Goal: Task Accomplishment & Management: Use online tool/utility

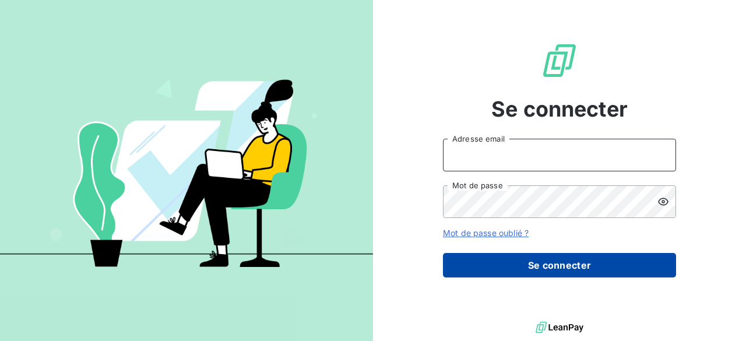
type input "[PERSON_NAME][EMAIL_ADDRESS][DOMAIN_NAME]"
click at [493, 272] on button "Se connecter" at bounding box center [559, 265] width 233 height 24
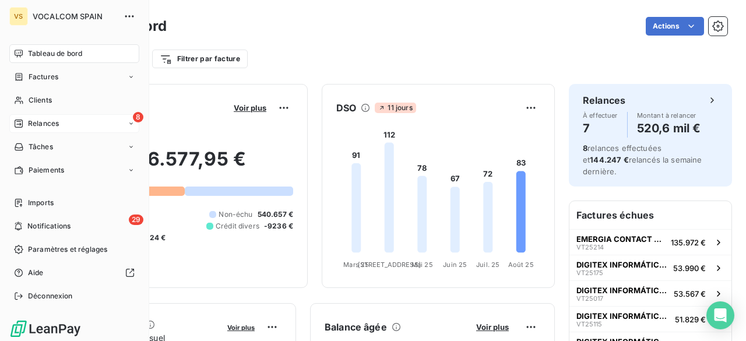
click at [26, 124] on div "Relances" at bounding box center [36, 123] width 45 height 10
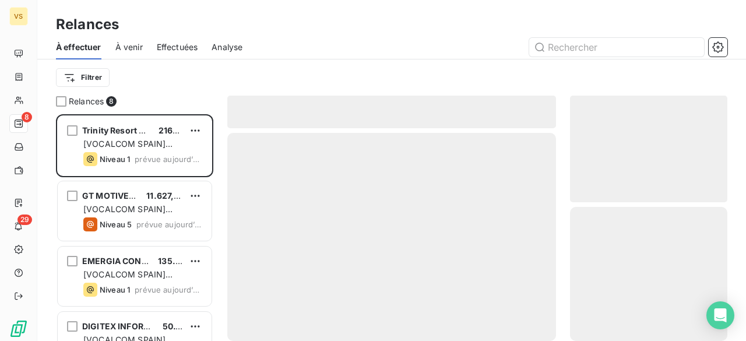
scroll to position [218, 148]
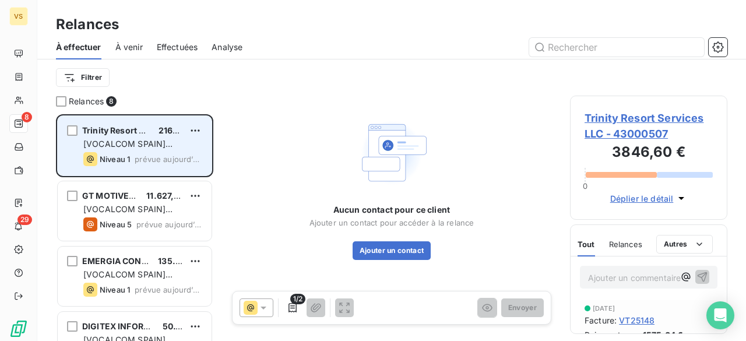
click at [166, 135] on span "2160,00 €" at bounding box center [179, 130] width 41 height 10
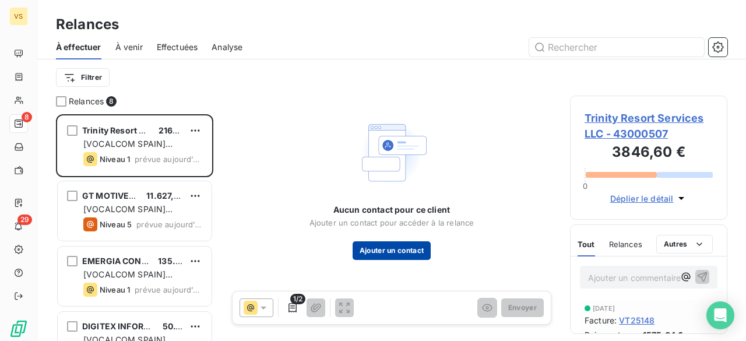
click at [398, 247] on button "Ajouter un contact" at bounding box center [392, 250] width 79 height 19
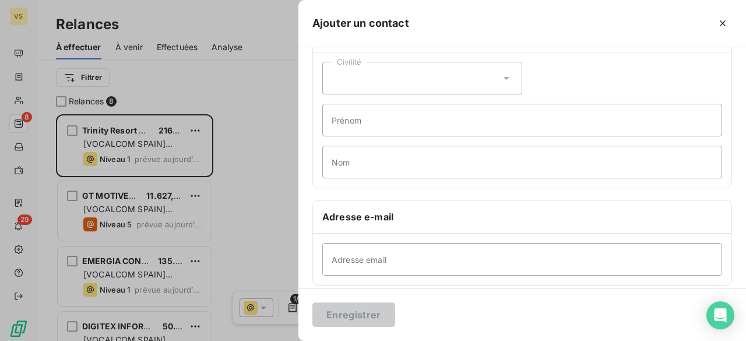
scroll to position [117, 0]
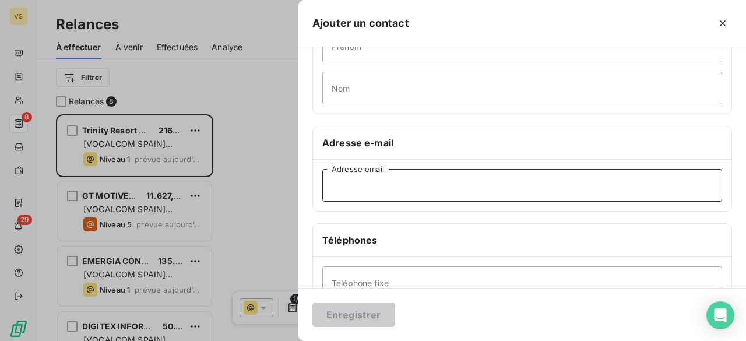
click at [353, 184] on input "Adresse email" at bounding box center [522, 185] width 400 height 33
paste input "payables@trinityresortservices.com"
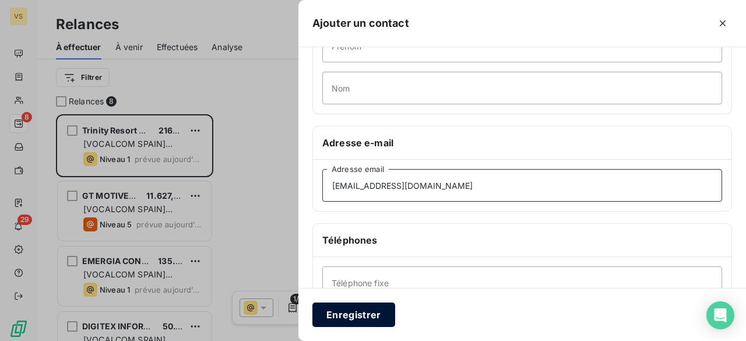
type input "payables@trinityresortservices.com"
click at [358, 317] on button "Enregistrer" at bounding box center [353, 315] width 83 height 24
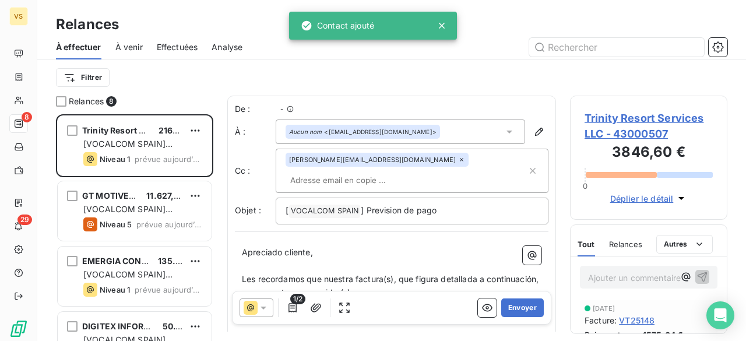
scroll to position [218, 148]
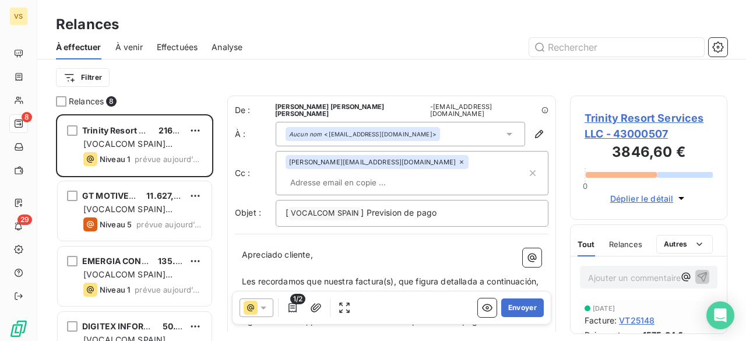
click at [384, 174] on input "text" at bounding box center [353, 182] width 135 height 17
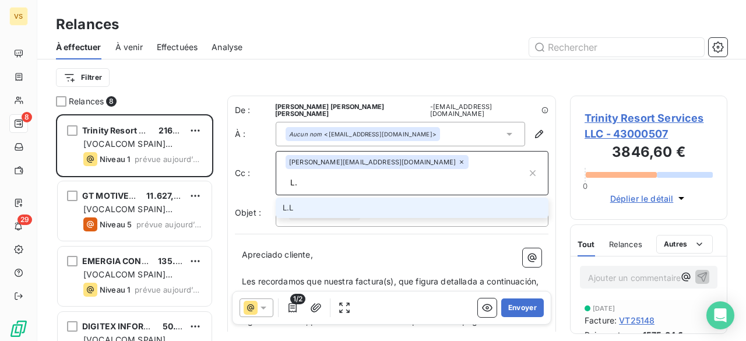
type input "L"
type input "l"
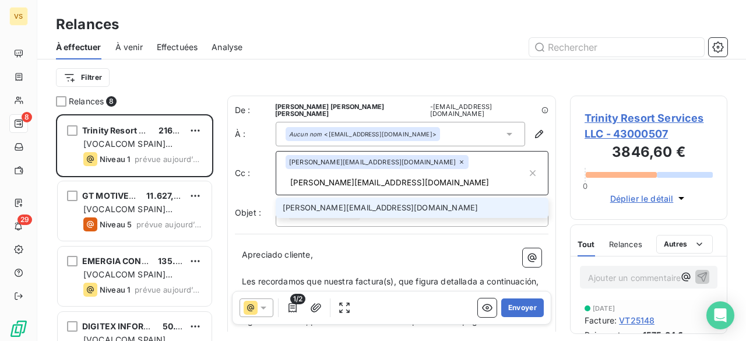
type input "[PERSON_NAME][EMAIL_ADDRESS][DOMAIN_NAME]"
click at [402, 198] on li "[PERSON_NAME][EMAIL_ADDRESS][DOMAIN_NAME]" at bounding box center [412, 208] width 273 height 20
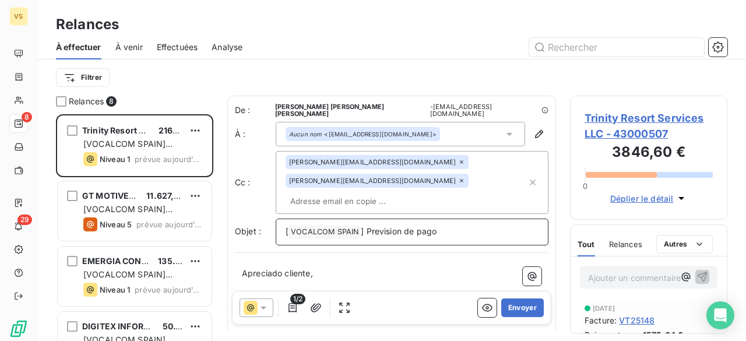
click at [451, 225] on p "[ VOCALCOM SPAIN ﻿ ] Prevision de pago" at bounding box center [412, 232] width 253 height 14
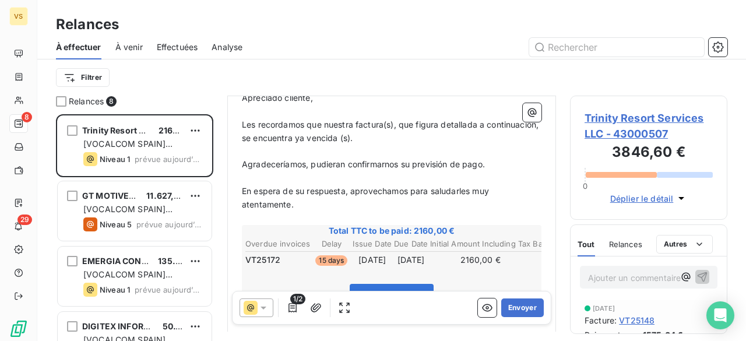
scroll to position [59, 0]
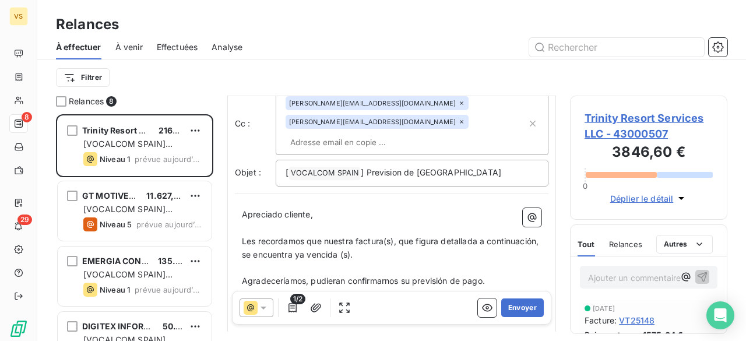
click at [385, 236] on span "Les recordamos que nuestra factura(s), que figura detallada a continuación, se …" at bounding box center [391, 247] width 299 height 23
click at [338, 236] on span "Les recordamos que nuestra factura, que figura detallada a continuación, se enc…" at bounding box center [392, 247] width 300 height 23
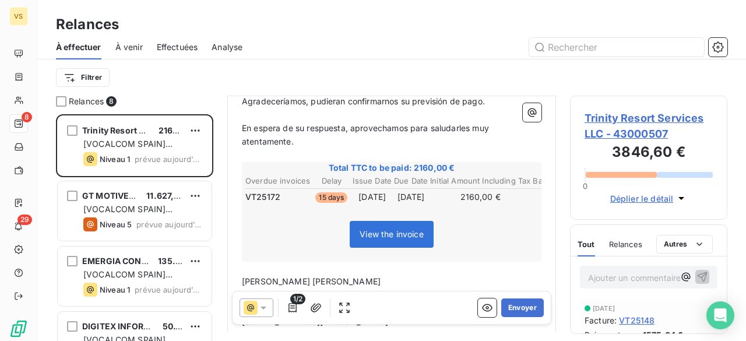
scroll to position [293, 0]
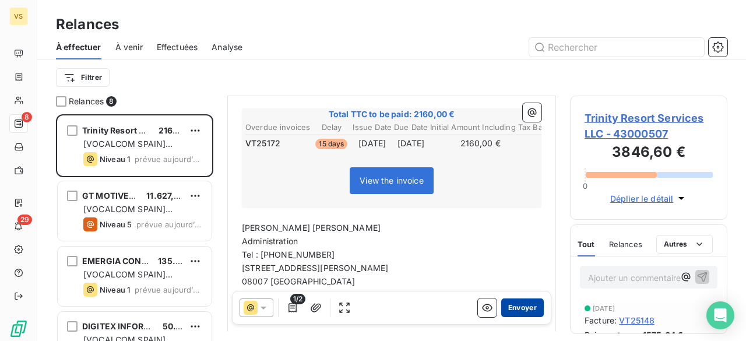
click at [504, 311] on button "Envoyer" at bounding box center [522, 307] width 43 height 19
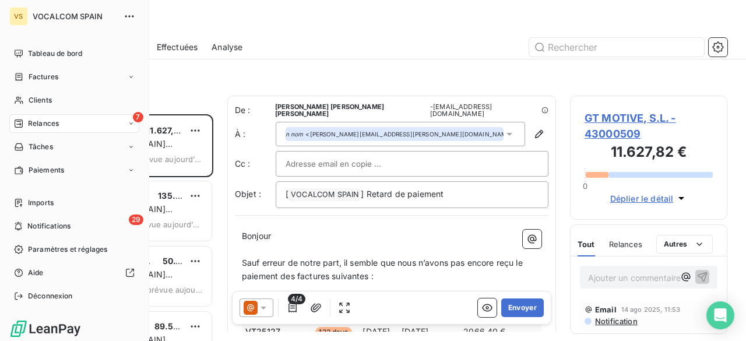
click at [31, 118] on span "Relances" at bounding box center [43, 123] width 31 height 10
click at [37, 102] on span "Clients" at bounding box center [40, 100] width 23 height 10
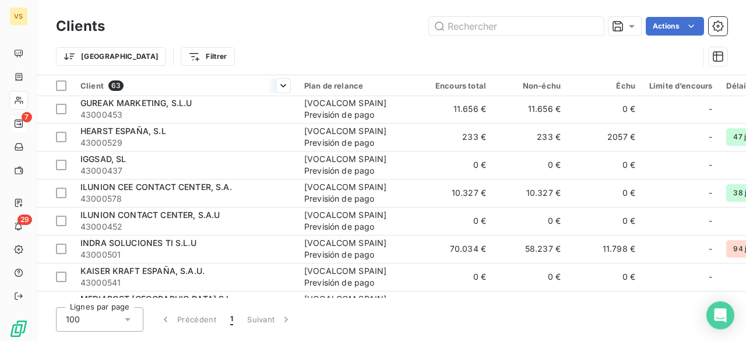
scroll to position [866, 0]
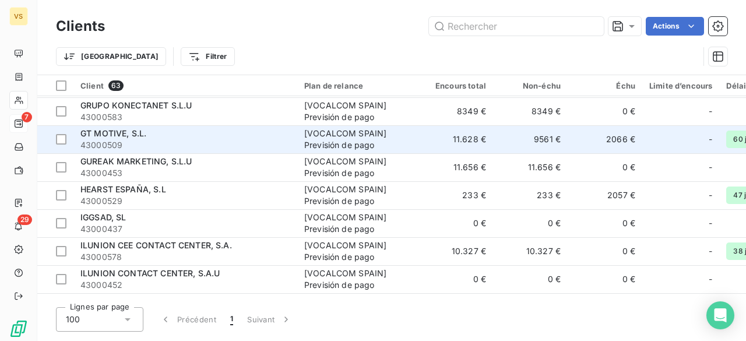
click at [133, 145] on span "43000509" at bounding box center [185, 145] width 210 height 12
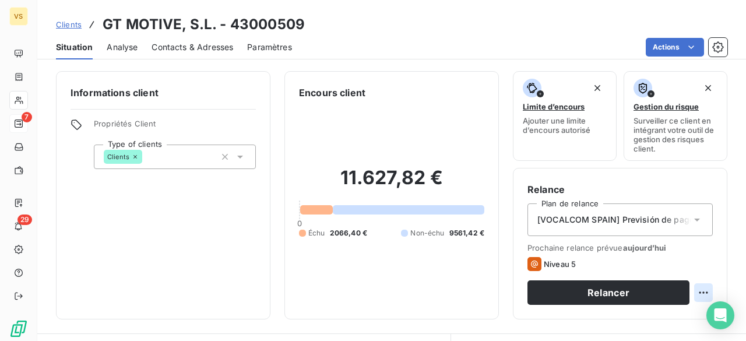
click at [695, 292] on html "VS 7 29 Clients GT MOTIVE, S.L. - 43000509 Situation Analyse Contacts & Adresse…" at bounding box center [373, 170] width 746 height 341
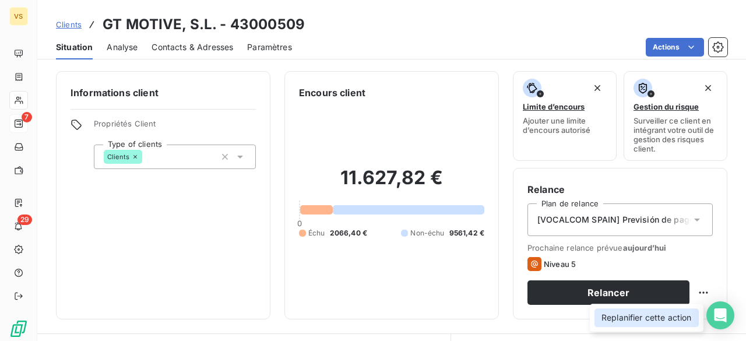
click at [658, 322] on div "Replanifier cette action" at bounding box center [647, 317] width 104 height 19
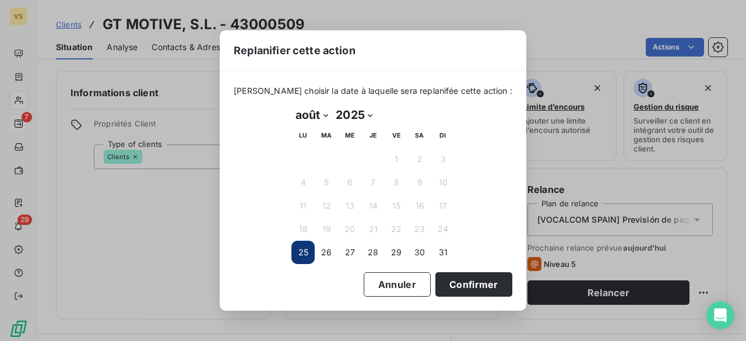
click at [370, 113] on select "2025 2026 2027 2028 2029 2030 2031 2032 2033 2034 2035" at bounding box center [354, 115] width 44 height 19
click at [367, 113] on select "2025 2026 2027 2028 2029 2030 2031 2032 2033 2034 2035" at bounding box center [354, 115] width 44 height 19
click at [331, 116] on select "janvier février mars avril mai juin juillet août septembre octobre novembre déc…" at bounding box center [311, 115] width 40 height 19
select select "8"
click at [291, 106] on select "janvier février mars avril mai juin juillet août septembre octobre novembre déc…" at bounding box center [311, 115] width 40 height 19
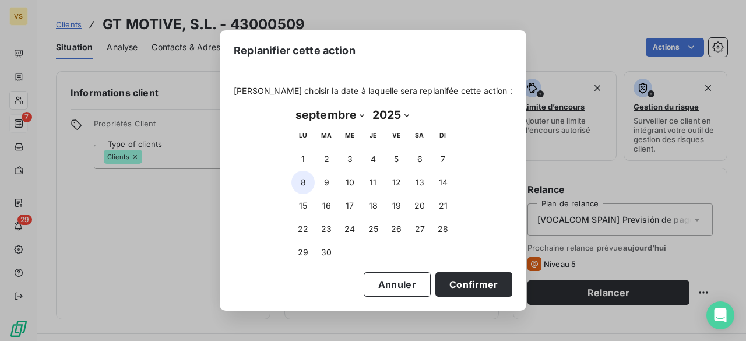
click at [304, 181] on button "8" at bounding box center [302, 182] width 23 height 23
click at [461, 283] on button "Confirmer" at bounding box center [473, 284] width 77 height 24
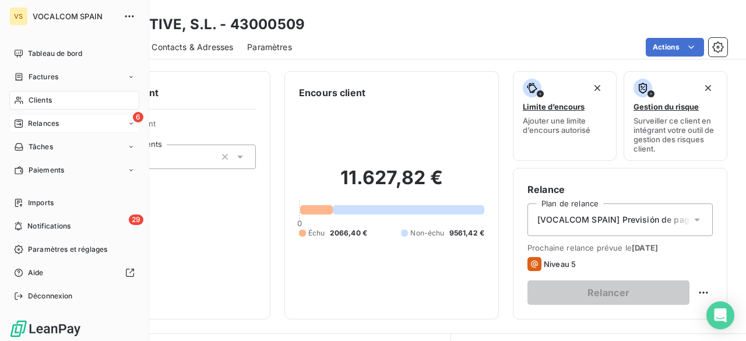
click at [49, 122] on span "Relances" at bounding box center [43, 123] width 31 height 10
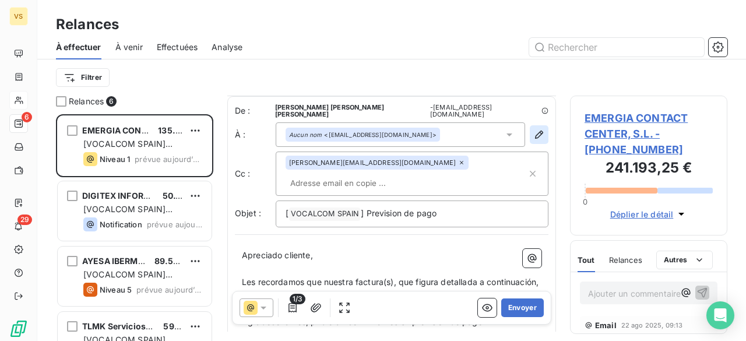
click at [533, 131] on icon "button" at bounding box center [539, 135] width 12 height 12
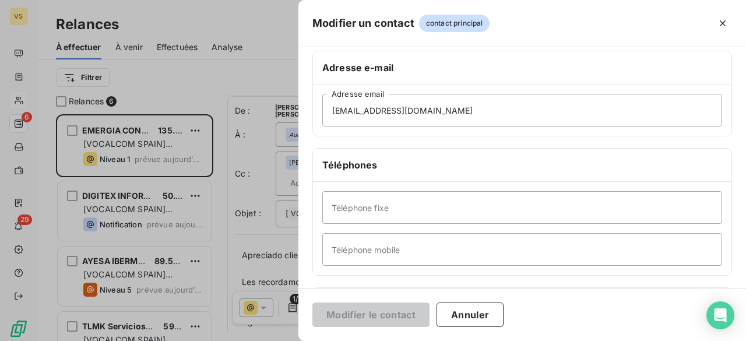
scroll to position [175, 0]
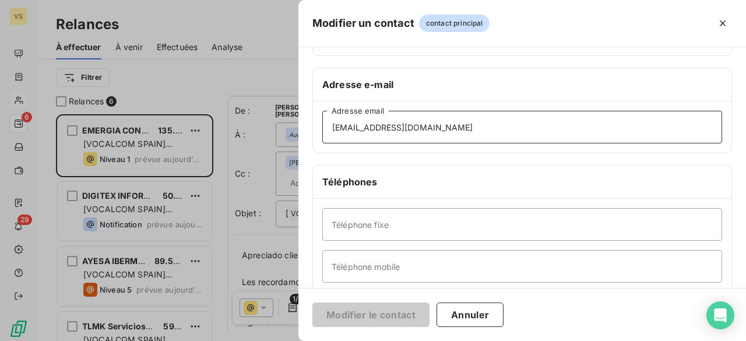
drag, startPoint x: 494, startPoint y: 130, endPoint x: 324, endPoint y: 133, distance: 170.8
click at [324, 133] on input "proveedores.financiero@emergiacc.com" at bounding box center [522, 127] width 400 height 33
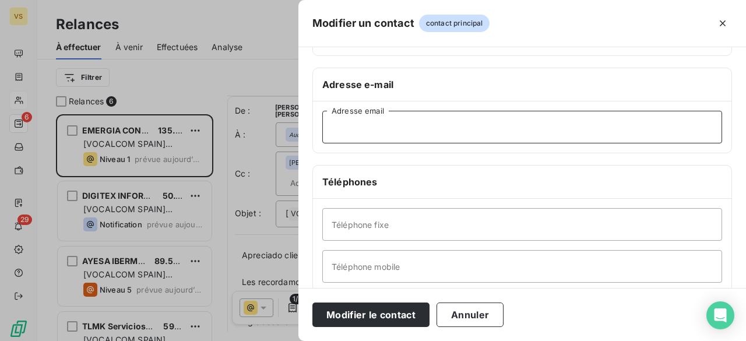
paste input "tesoreria.esp@emergiacc.com"
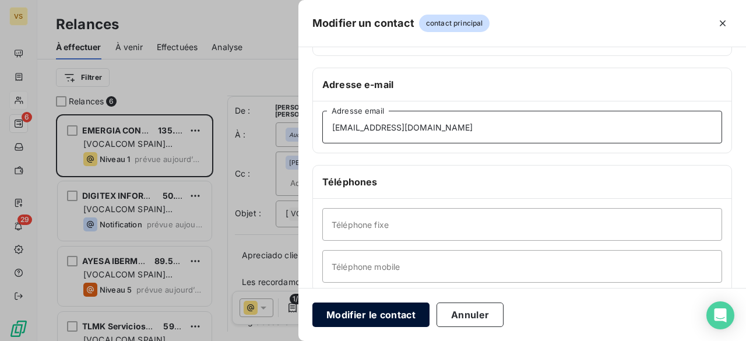
type input "tesoreria.esp@emergiacc.com"
click at [407, 315] on button "Modifier le contact" at bounding box center [370, 315] width 117 height 24
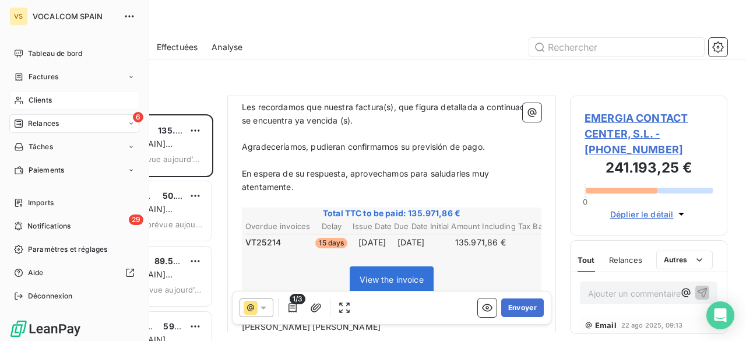
click at [45, 104] on span "Clients" at bounding box center [40, 100] width 23 height 10
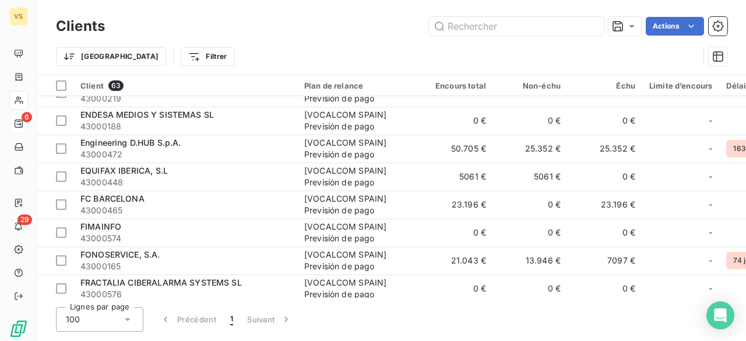
scroll to position [583, 0]
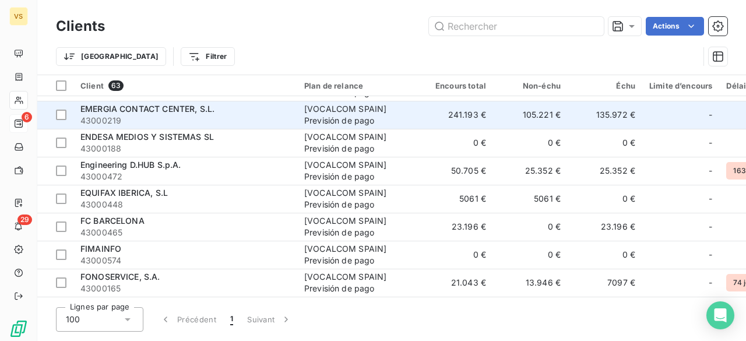
click at [175, 117] on span "43000219" at bounding box center [185, 121] width 210 height 12
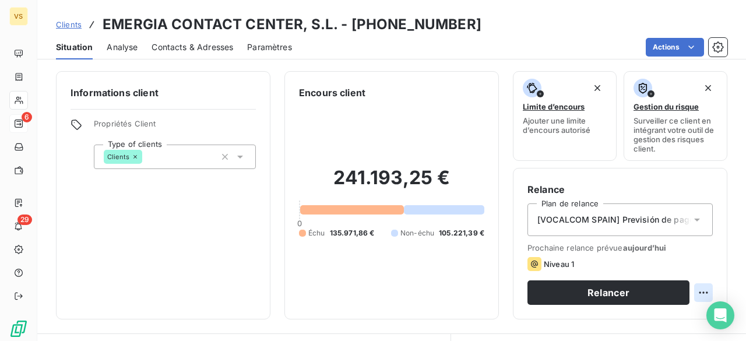
click at [695, 290] on html "VS 6 29 Clients EMERGIA CONTACT CENTER, S.L. - 43000219 Situation Analyse Conta…" at bounding box center [373, 170] width 746 height 341
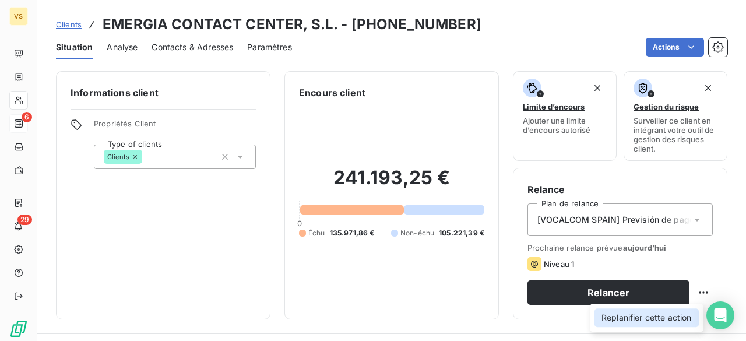
click at [648, 317] on div "Replanifier cette action" at bounding box center [647, 317] width 104 height 19
select select "7"
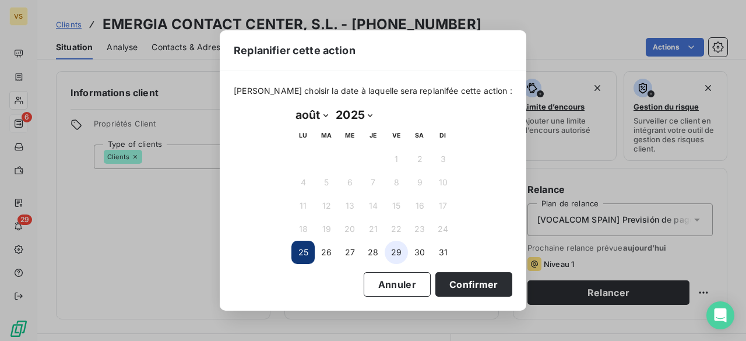
click at [398, 251] on button "29" at bounding box center [396, 252] width 23 height 23
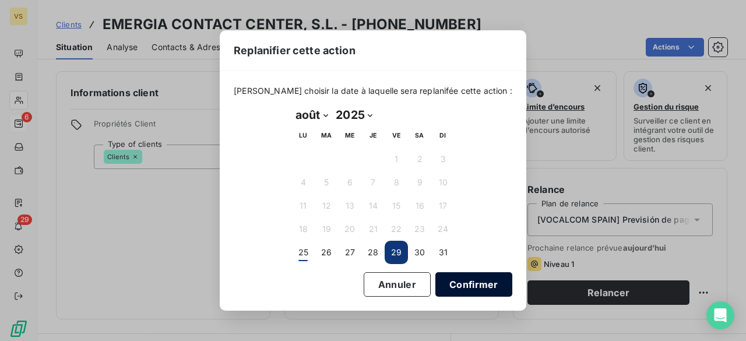
click at [452, 284] on button "Confirmer" at bounding box center [473, 284] width 77 height 24
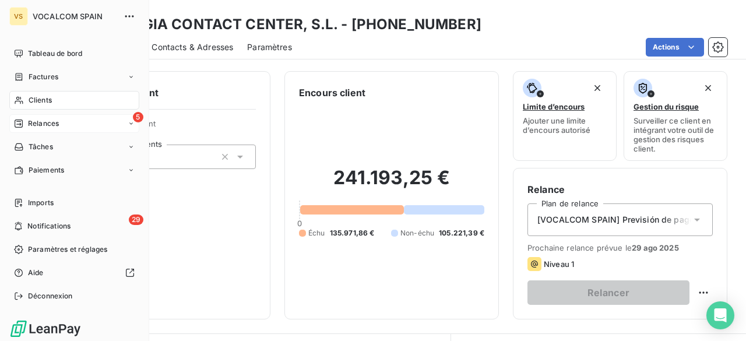
click at [59, 116] on div "5 Relances" at bounding box center [74, 123] width 130 height 19
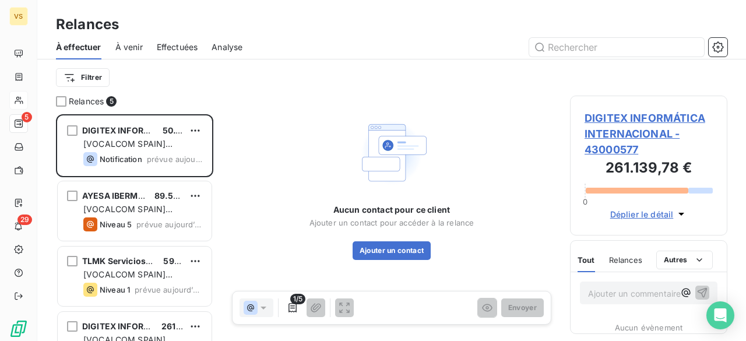
scroll to position [218, 148]
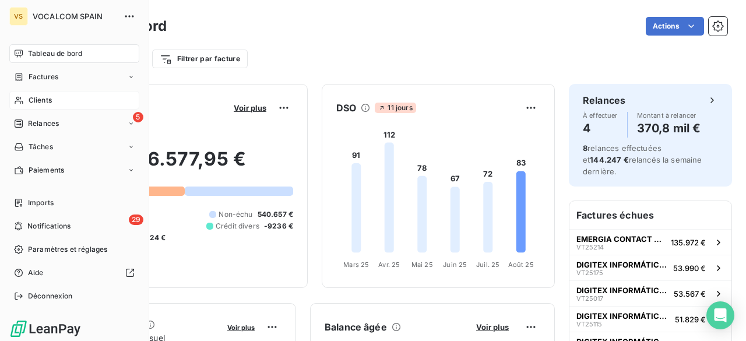
click at [45, 101] on span "Clients" at bounding box center [40, 100] width 23 height 10
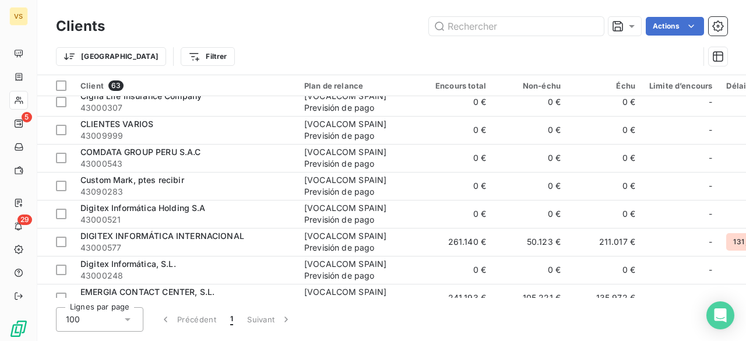
scroll to position [466, 0]
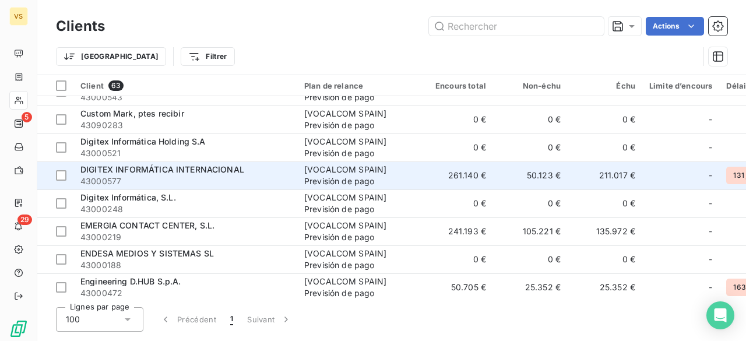
click at [177, 176] on span "43000577" at bounding box center [185, 181] width 210 height 12
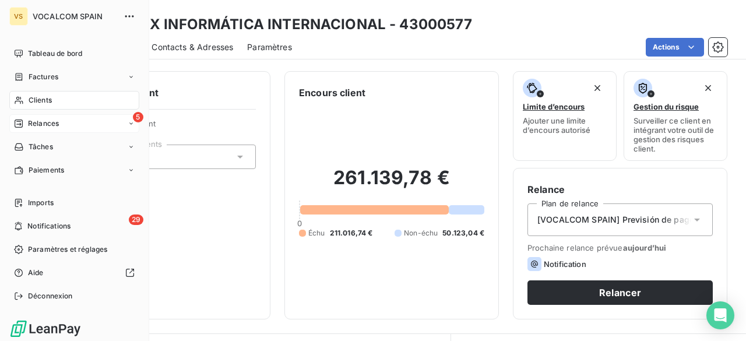
click at [20, 121] on icon at bounding box center [18, 123] width 9 height 9
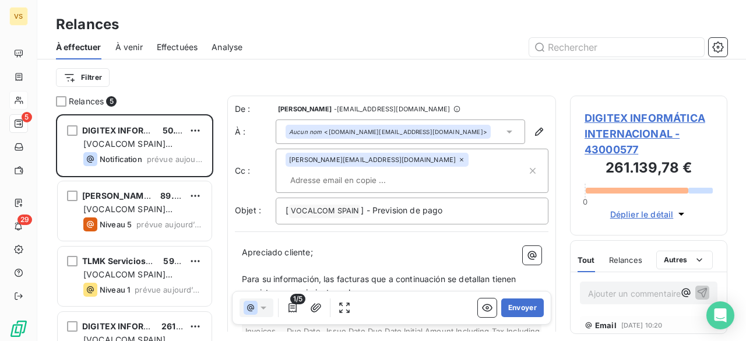
scroll to position [218, 148]
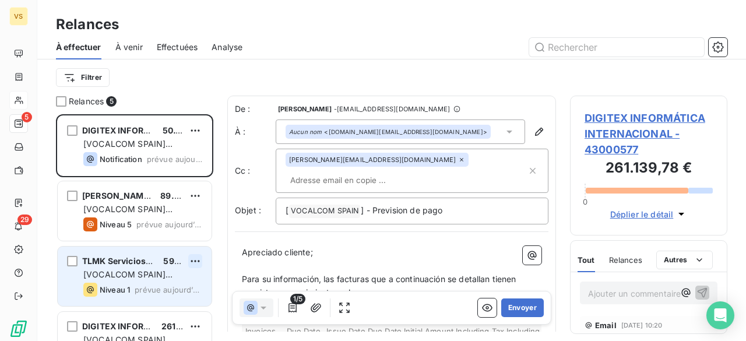
click at [192, 266] on html "VS 5 29 Relances À effectuer À venir Effectuées Analyse Filtrer Relances 5 DIGI…" at bounding box center [373, 170] width 746 height 341
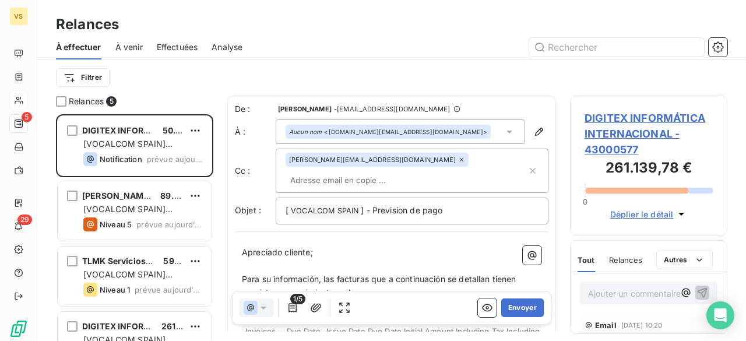
click at [165, 264] on html "VS 5 29 Relances À effectuer À venir Effectuées Analyse Filtrer Relances 5 DIGI…" at bounding box center [373, 170] width 746 height 341
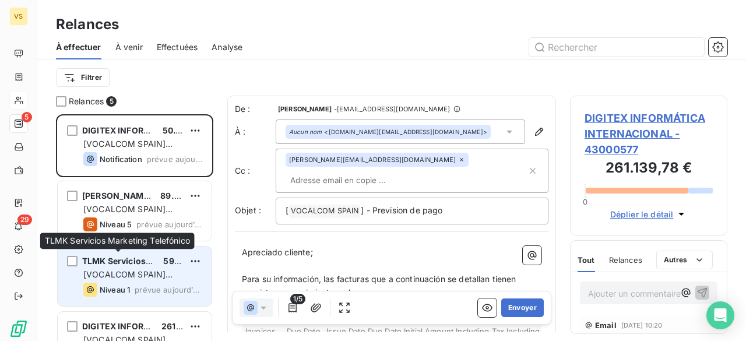
click at [134, 264] on span "TLMK Servicios Marketing Telefónico" at bounding box center [158, 261] width 152 height 10
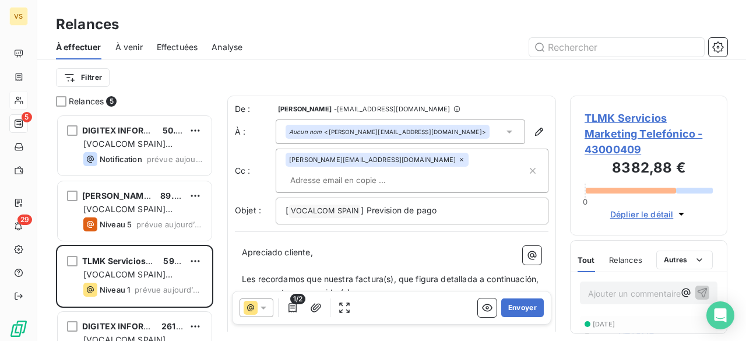
click at [380, 171] on input "text" at bounding box center [353, 179] width 135 height 17
type input "L"
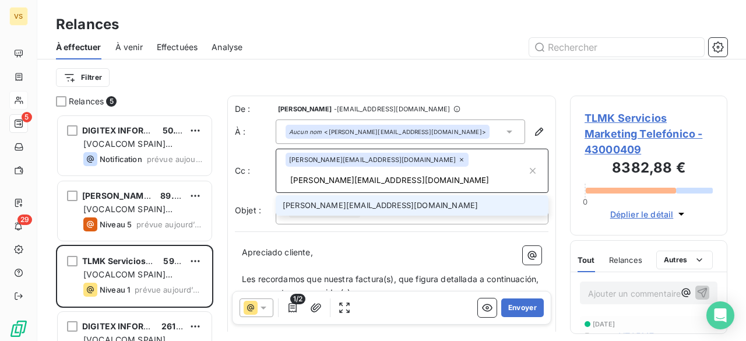
type input "[PERSON_NAME][EMAIL_ADDRESS][DOMAIN_NAME]"
click at [378, 195] on li "[PERSON_NAME][EMAIL_ADDRESS][DOMAIN_NAME]" at bounding box center [412, 205] width 273 height 20
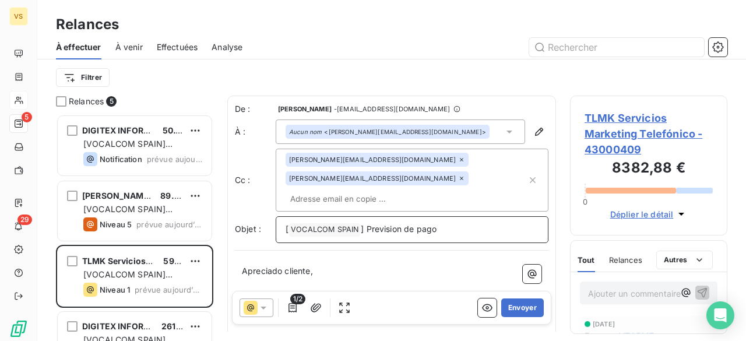
click at [468, 223] on p "[ VOCALCOM SPAIN ﻿ ] Prevision de pago" at bounding box center [412, 230] width 253 height 14
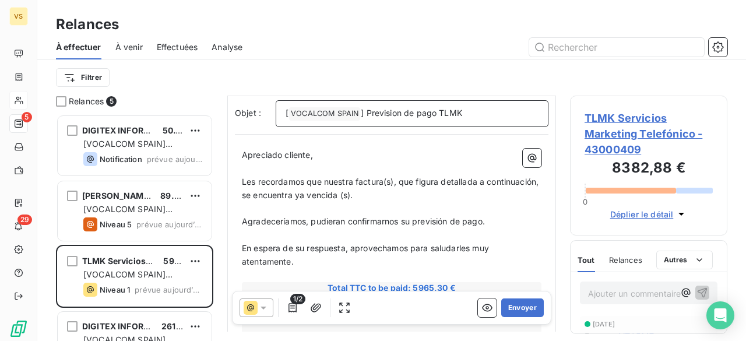
scroll to position [58, 0]
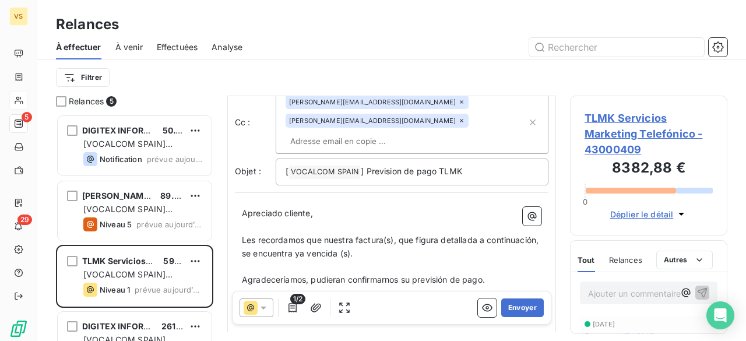
drag, startPoint x: 384, startPoint y: 220, endPoint x: 395, endPoint y: 219, distance: 11.7
click at [384, 235] on span "Les recordamos que nuestra factura(s), que figura detallada a continuación, se …" at bounding box center [391, 246] width 299 height 23
click at [339, 235] on span "Les recordamos que nuestra factura, que figura detallada a continuación, se enc…" at bounding box center [392, 246] width 300 height 23
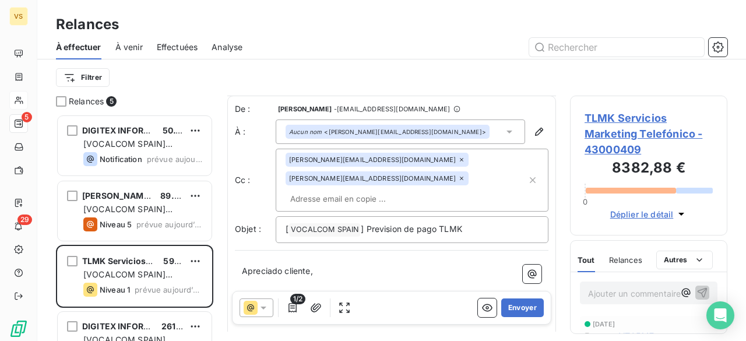
scroll to position [0, 0]
click at [507, 306] on button "Envoyer" at bounding box center [522, 307] width 43 height 19
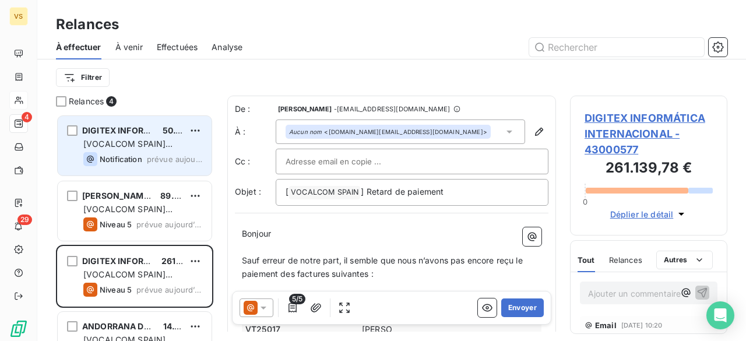
click at [181, 152] on div "Notification prévue aujourd’hui" at bounding box center [142, 159] width 119 height 14
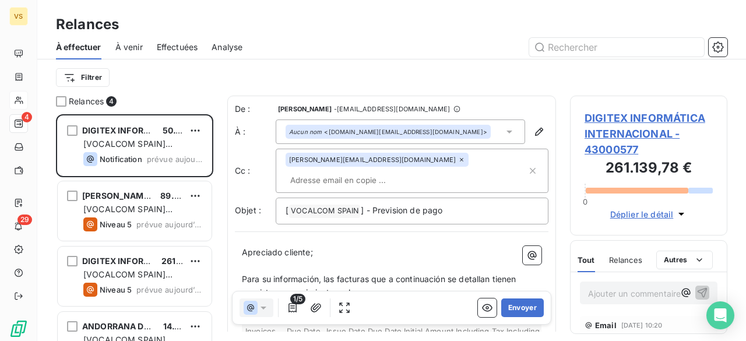
click at [384, 171] on input "text" at bounding box center [353, 179] width 135 height 17
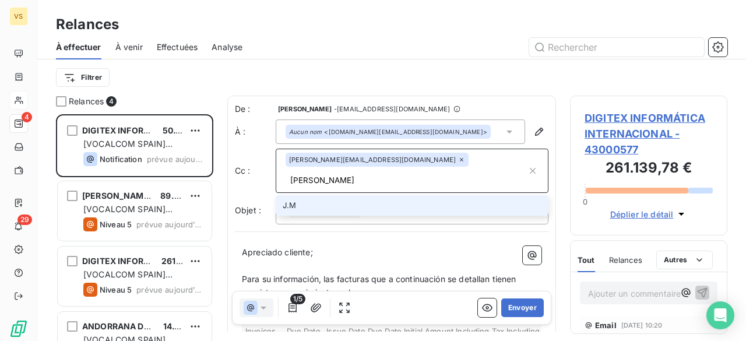
type input "J"
type input "[PERSON_NAME][EMAIL_ADDRESS][DOMAIN_NAME]"
click at [404, 246] on p "Apreciado cliente;" at bounding box center [392, 252] width 300 height 13
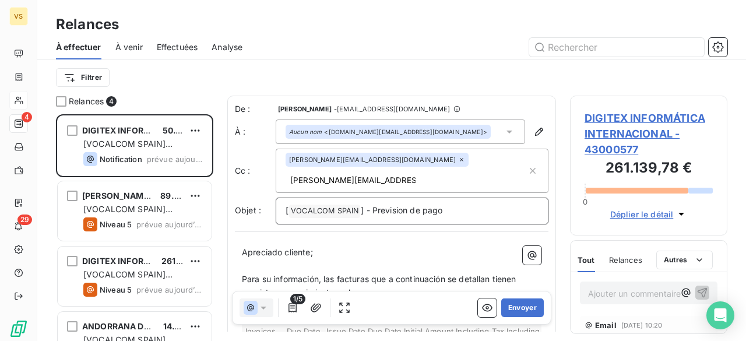
click at [465, 204] on p "[ VOCALCOM SPAIN ﻿ ] - Prevision de pago" at bounding box center [412, 211] width 253 height 14
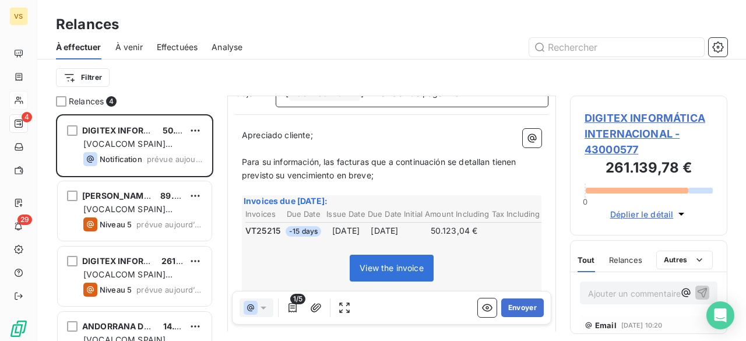
scroll to position [59, 0]
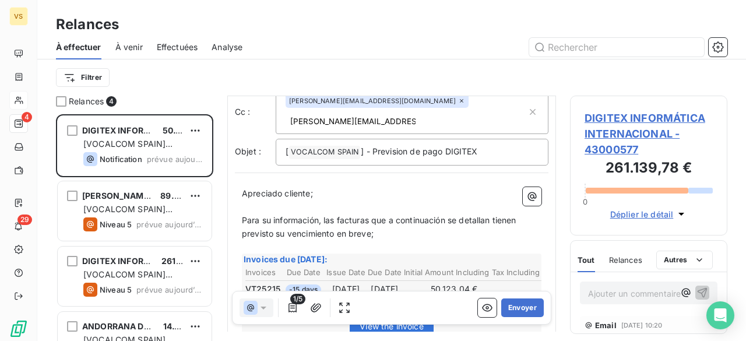
click at [370, 215] on span "Para su información, las facturas que a continuación se detallan tienen previst…" at bounding box center [380, 226] width 277 height 23
click at [369, 215] on span "Para su información, las facturas que a continuación se detallan tienen previst…" at bounding box center [380, 226] width 277 height 23
click at [367, 215] on span "Para su información, las facturas que a continuación se detallan tienen previst…" at bounding box center [380, 226] width 277 height 23
click at [332, 215] on span "Para su información, las factura que a continuación se detallan tienen previsto…" at bounding box center [378, 226] width 273 height 23
click at [479, 215] on span "Para su información, la factura que a continuación se detallan tienen previsto …" at bounding box center [376, 226] width 269 height 23
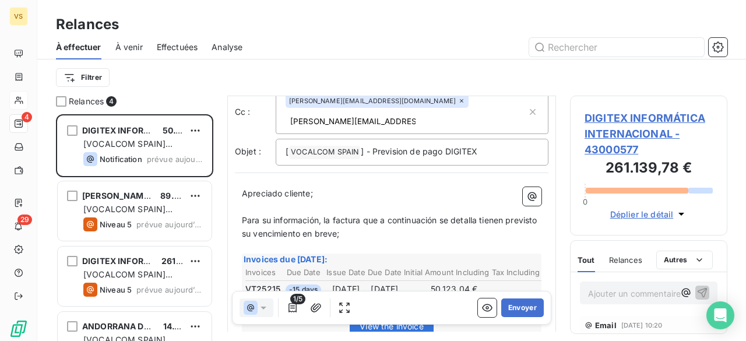
click at [500, 215] on span "Para su información, la factura que a continuación se detalla tienen previsto s…" at bounding box center [391, 226] width 298 height 23
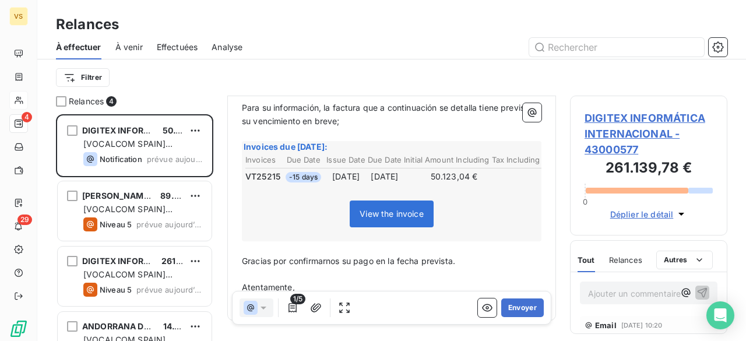
scroll to position [176, 0]
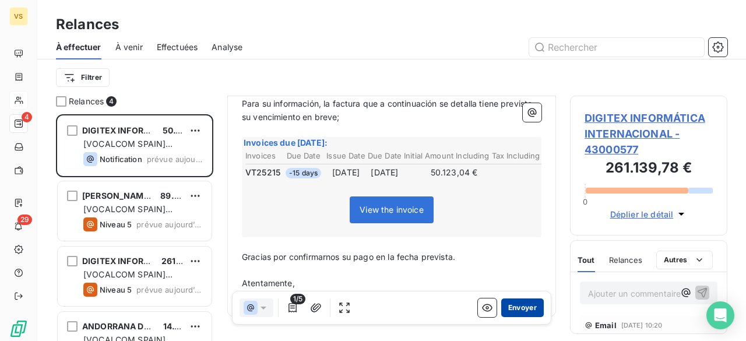
click at [516, 309] on button "Envoyer" at bounding box center [522, 307] width 43 height 19
